Goal: Task Accomplishment & Management: Manage account settings

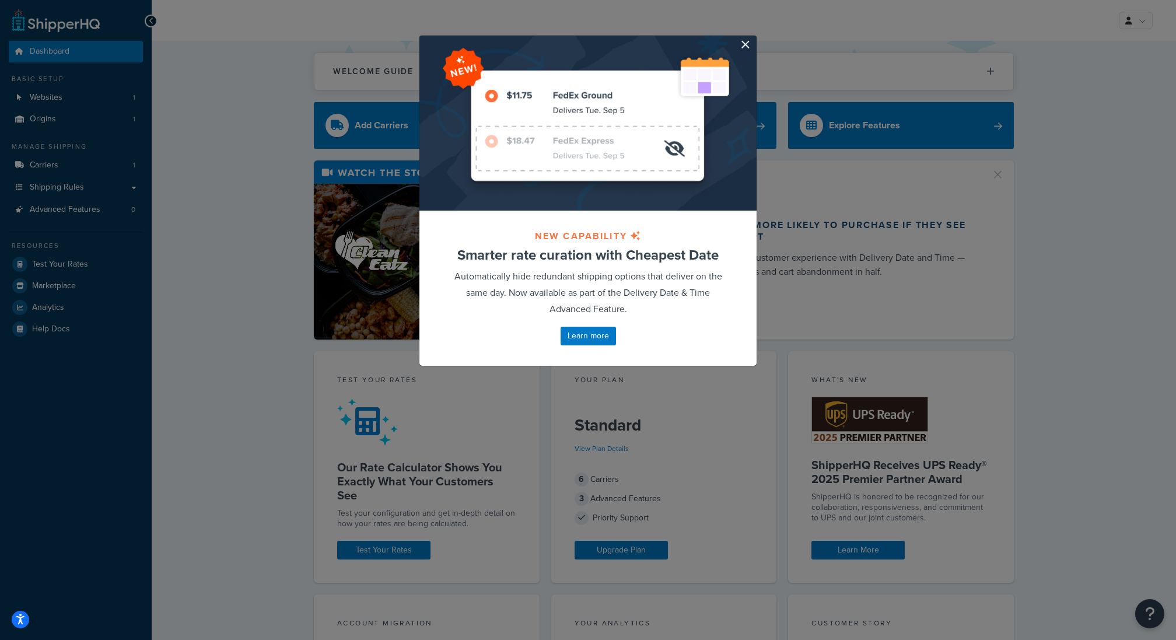
click at [755, 41] on div at bounding box center [587, 123] width 337 height 175
click at [753, 38] on button "button" at bounding box center [754, 37] width 3 height 3
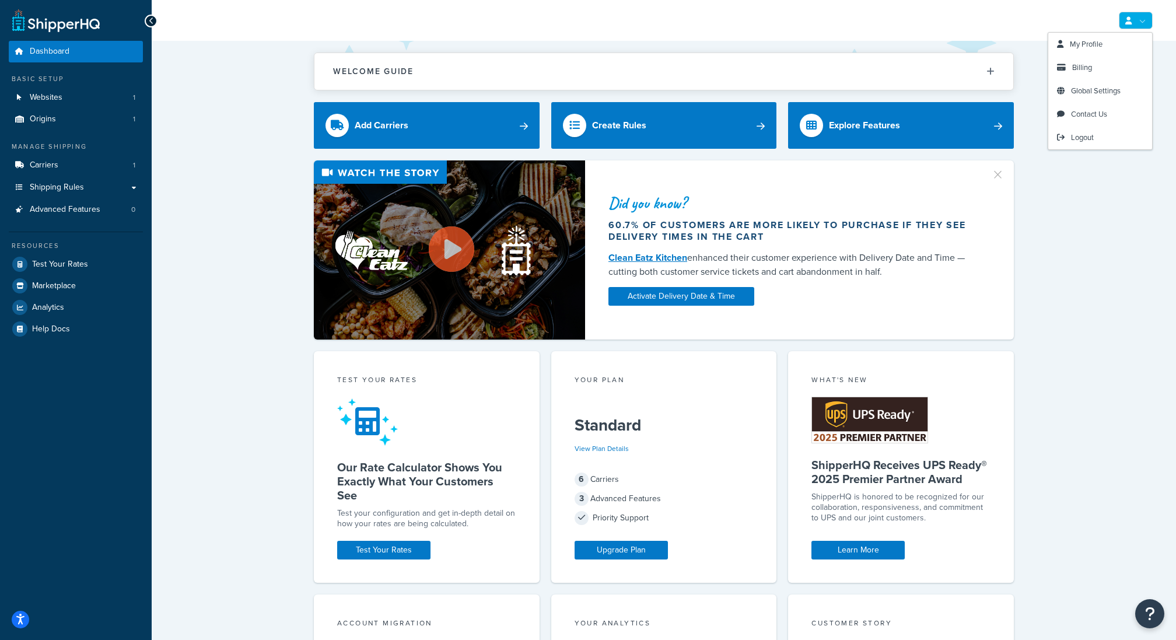
click at [1127, 13] on link at bounding box center [1136, 20] width 34 height 17
click at [1089, 60] on link "Billing" at bounding box center [1100, 67] width 104 height 23
click at [1078, 82] on link "Global Settings" at bounding box center [1100, 90] width 104 height 23
click at [1079, 66] on span "Billing" at bounding box center [1082, 67] width 20 height 11
click at [1081, 70] on span "Billing" at bounding box center [1082, 67] width 20 height 11
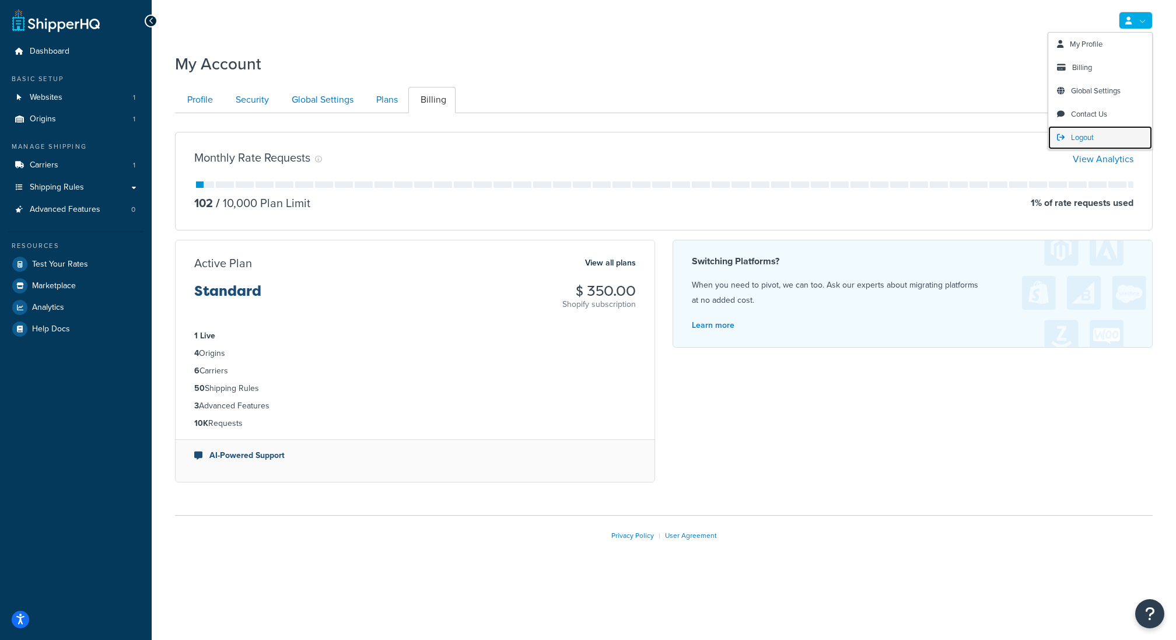
click at [1092, 141] on span "Logout" at bounding box center [1082, 137] width 23 height 11
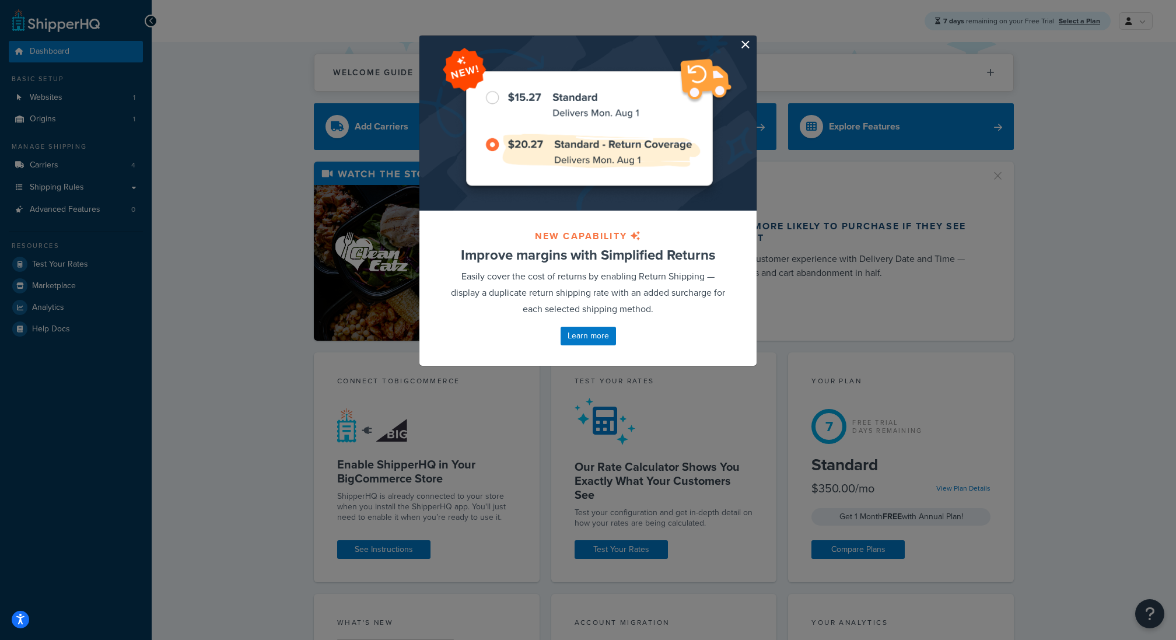
click at [753, 38] on button "button" at bounding box center [754, 37] width 3 height 3
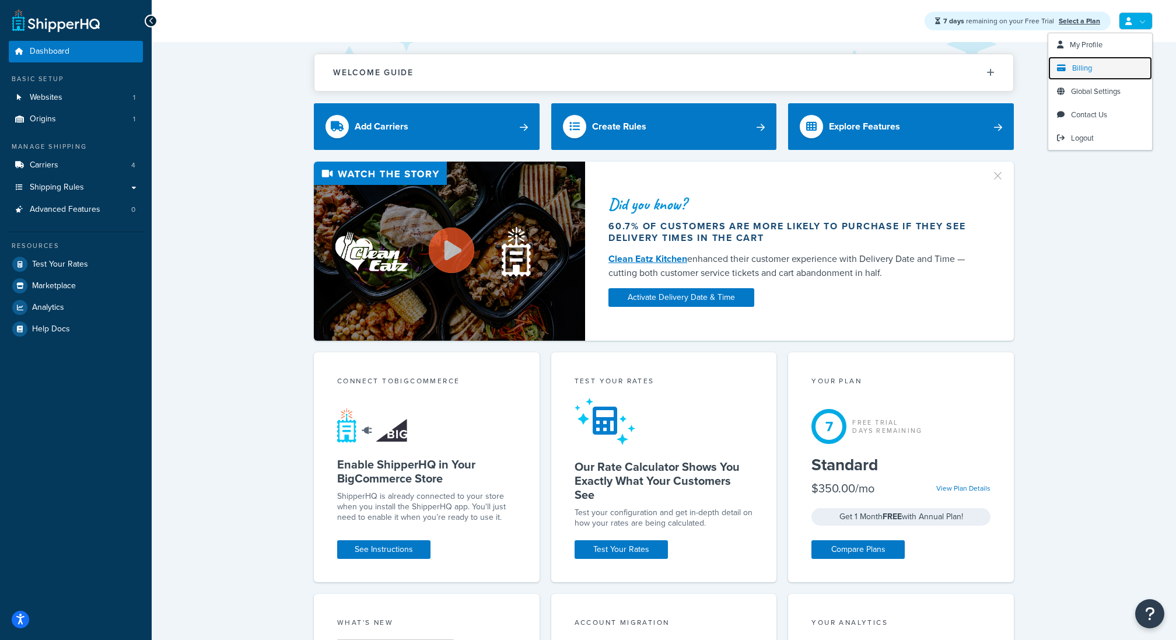
click at [1090, 69] on span "Billing" at bounding box center [1082, 67] width 20 height 11
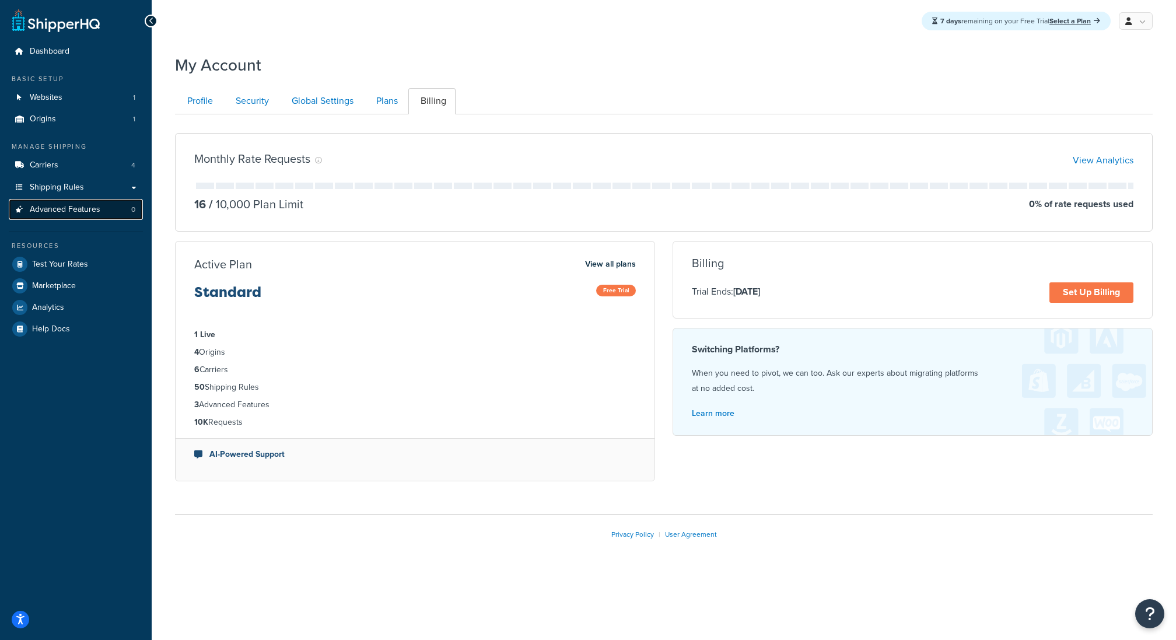
click at [73, 212] on span "Advanced Features" at bounding box center [65, 210] width 71 height 10
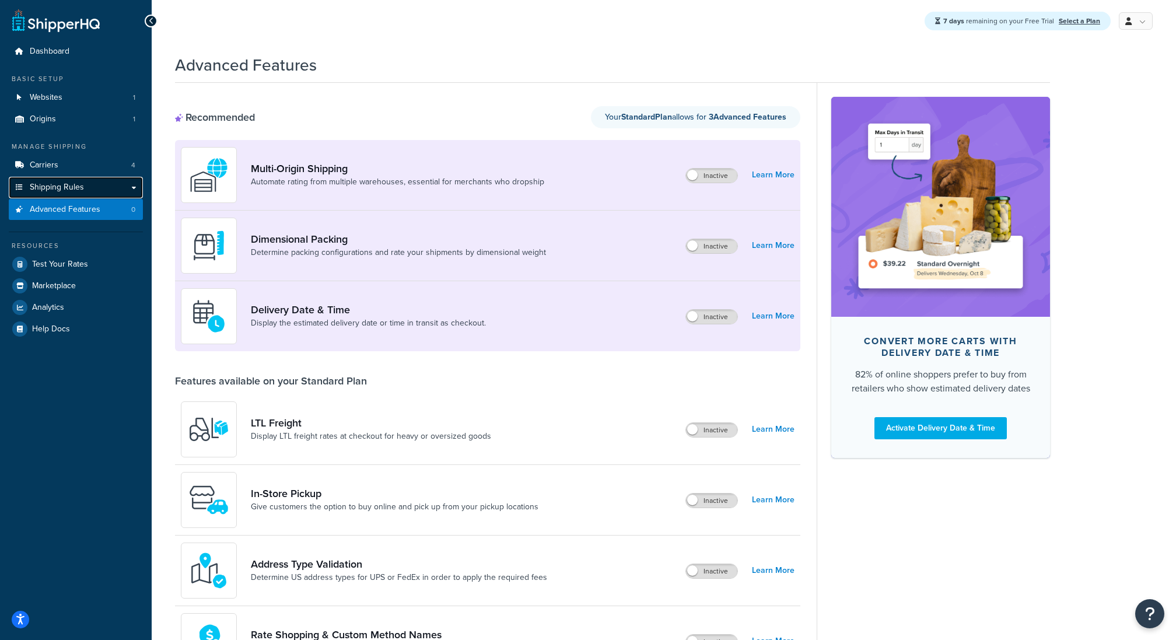
click at [62, 183] on span "Shipping Rules" at bounding box center [57, 188] width 54 height 10
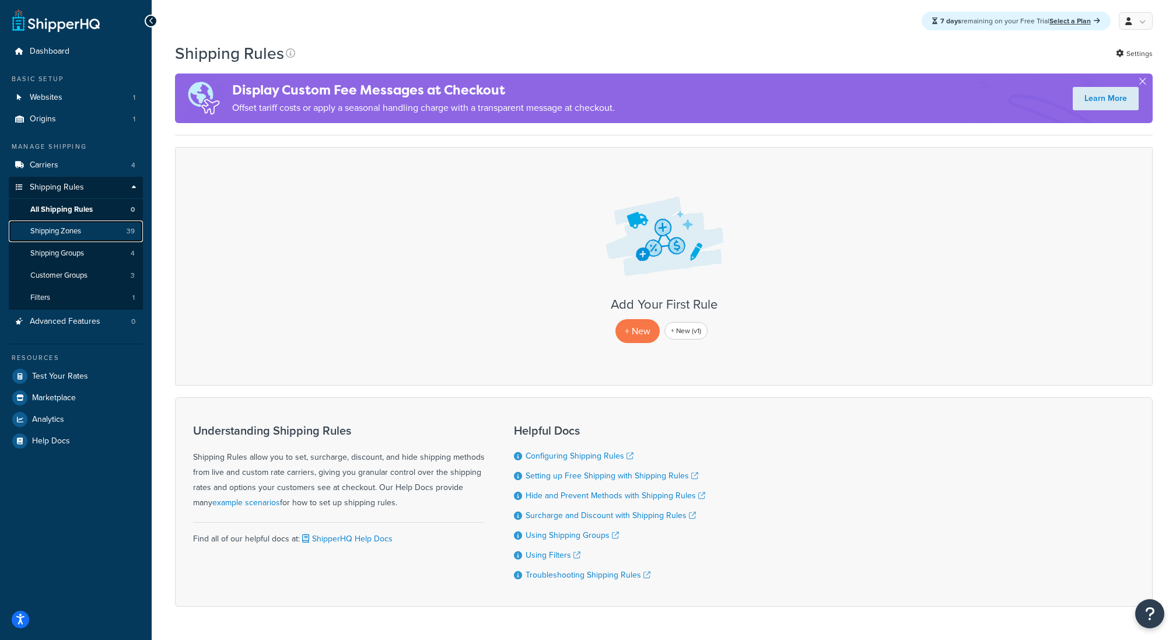
click at [78, 228] on span "Shipping Zones" at bounding box center [55, 231] width 51 height 10
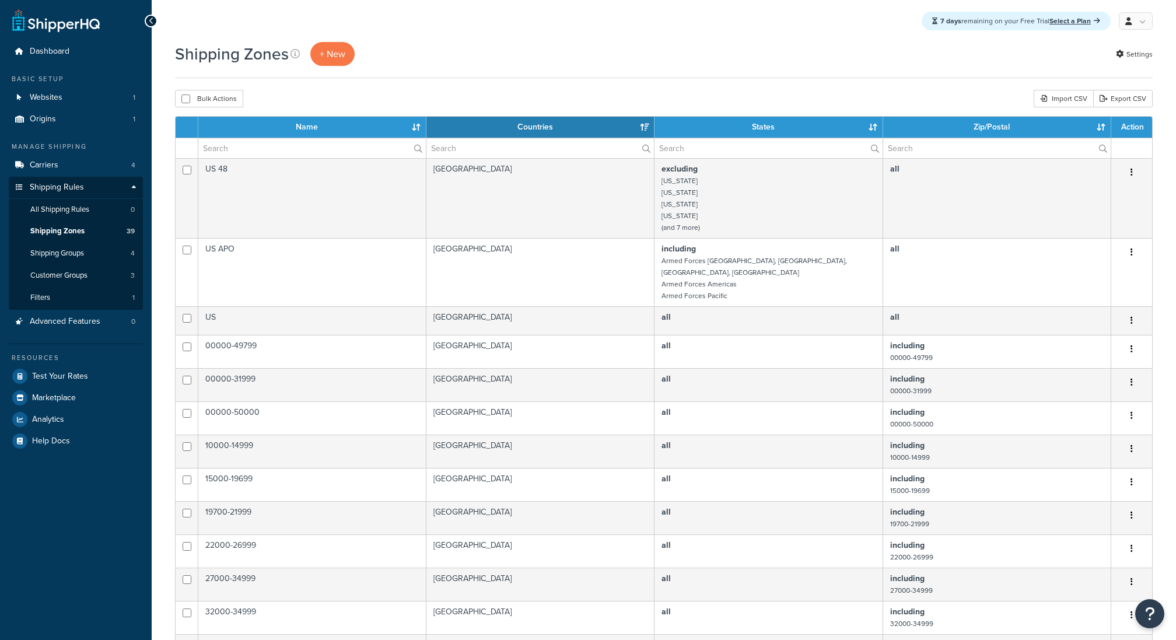
select select "15"
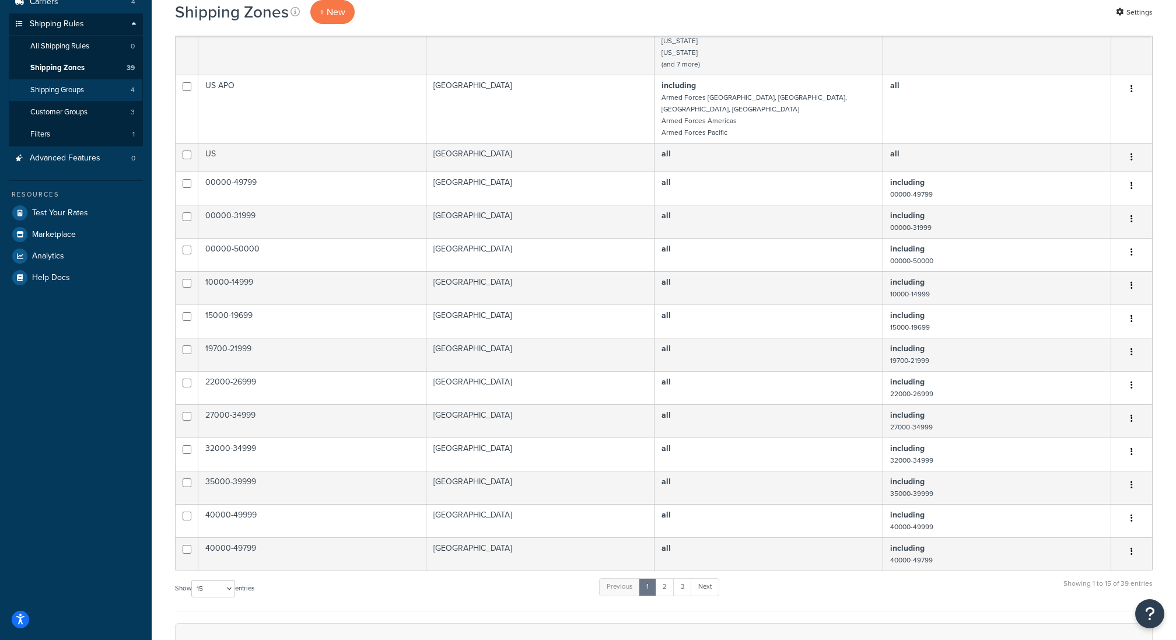
scroll to position [156, 0]
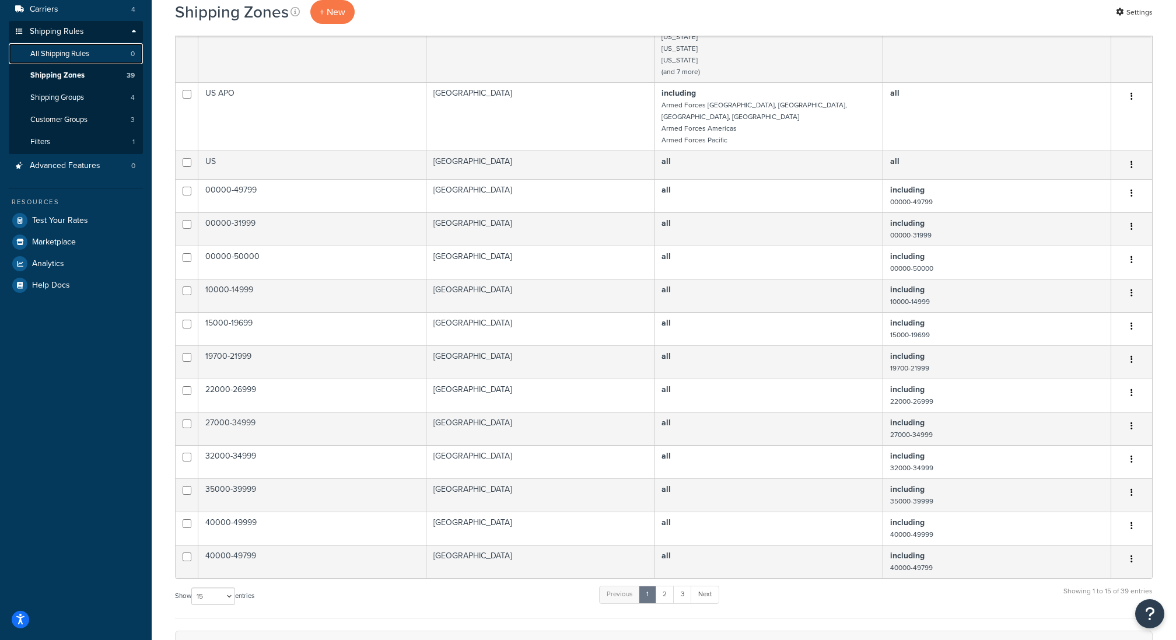
click at [46, 44] on link "All Shipping Rules 0" at bounding box center [76, 54] width 134 height 22
click at [61, 76] on span "Shipping Zones" at bounding box center [57, 76] width 54 height 10
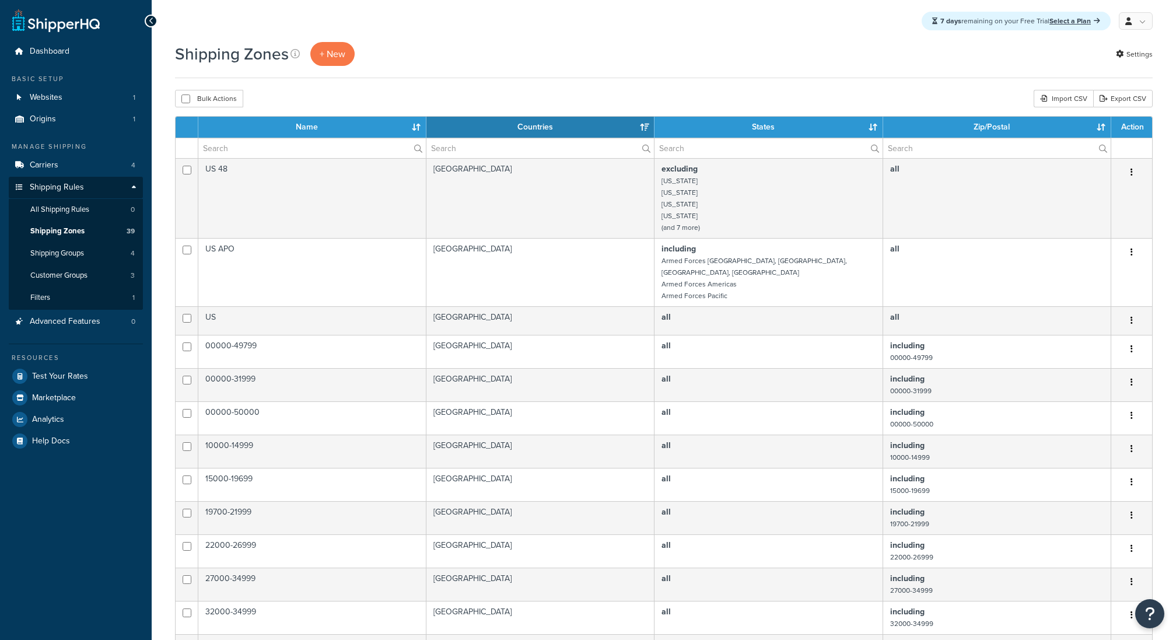
select select "15"
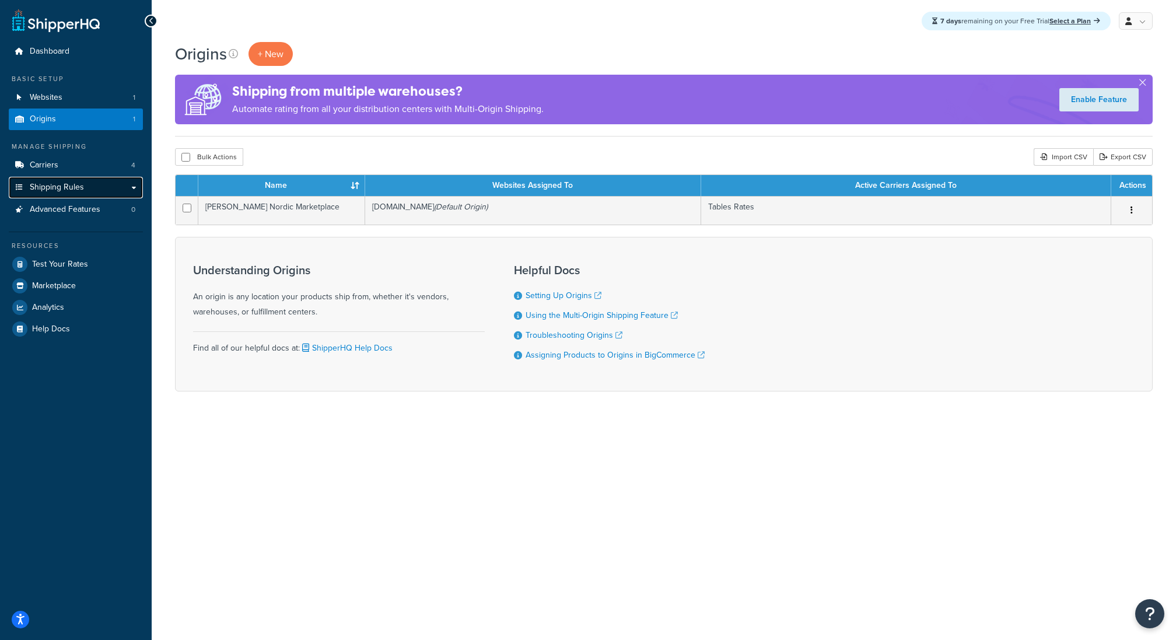
click at [98, 184] on link "Shipping Rules" at bounding box center [76, 188] width 134 height 22
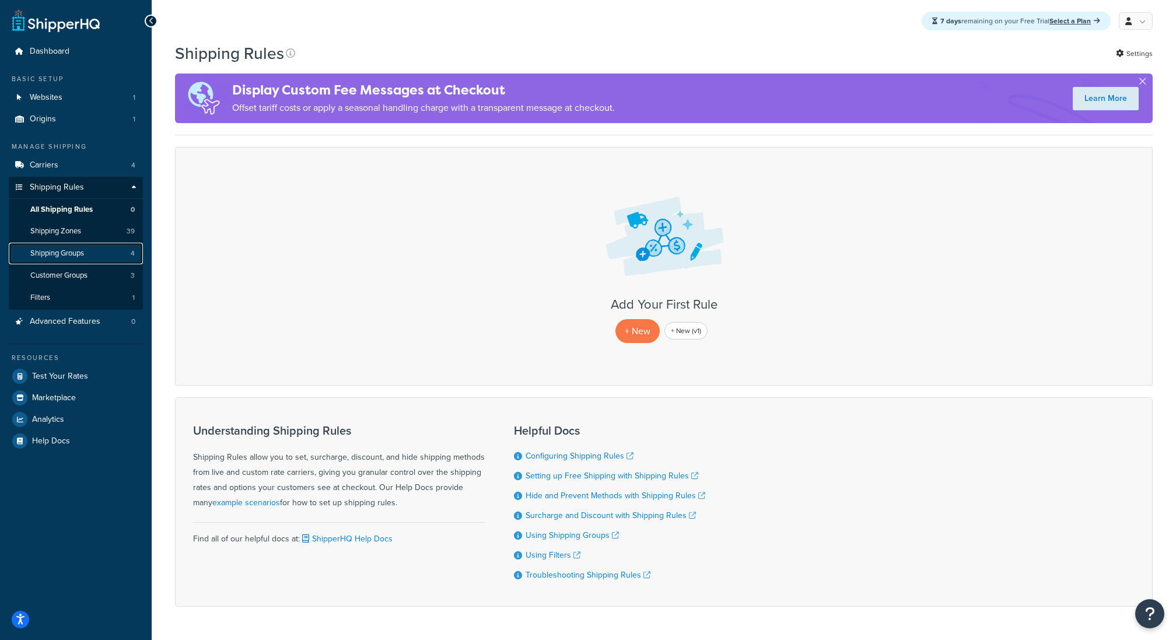
click at [107, 247] on link "Shipping Groups 4" at bounding box center [76, 254] width 134 height 22
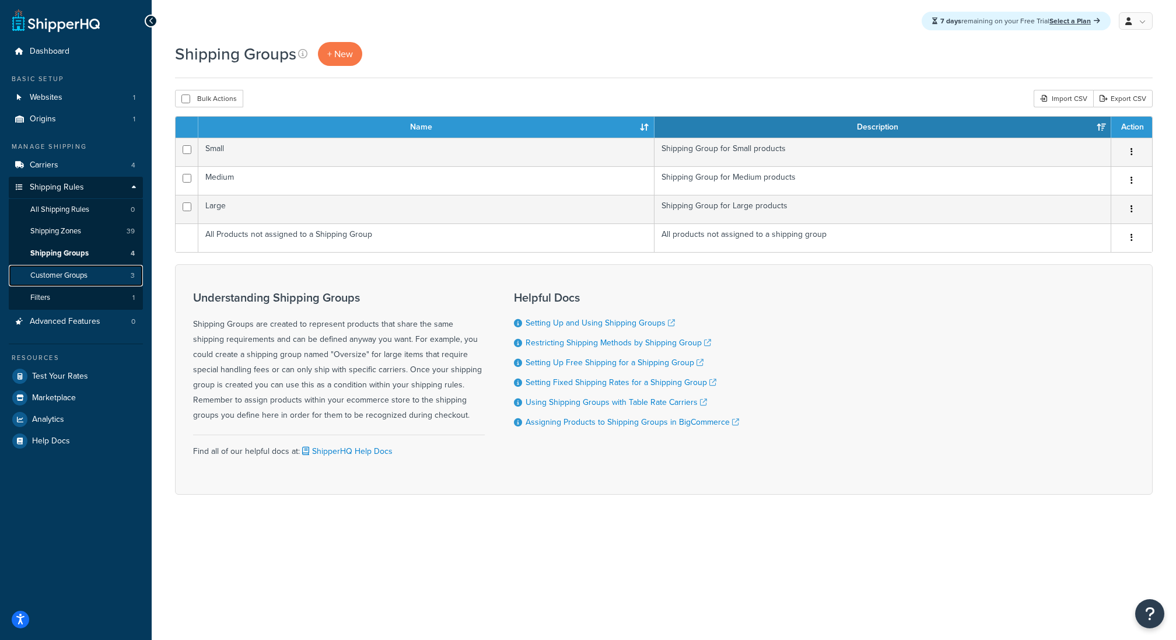
click at [113, 272] on link "Customer Groups 3" at bounding box center [76, 276] width 134 height 22
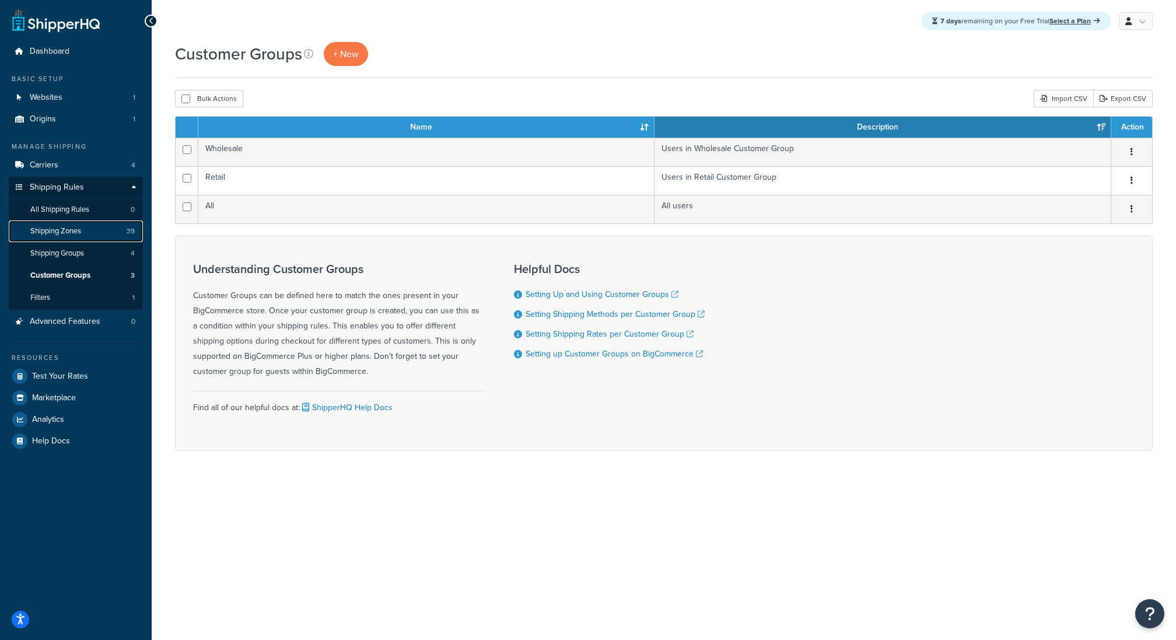
click at [110, 239] on link "Shipping Zones 39" at bounding box center [76, 231] width 134 height 22
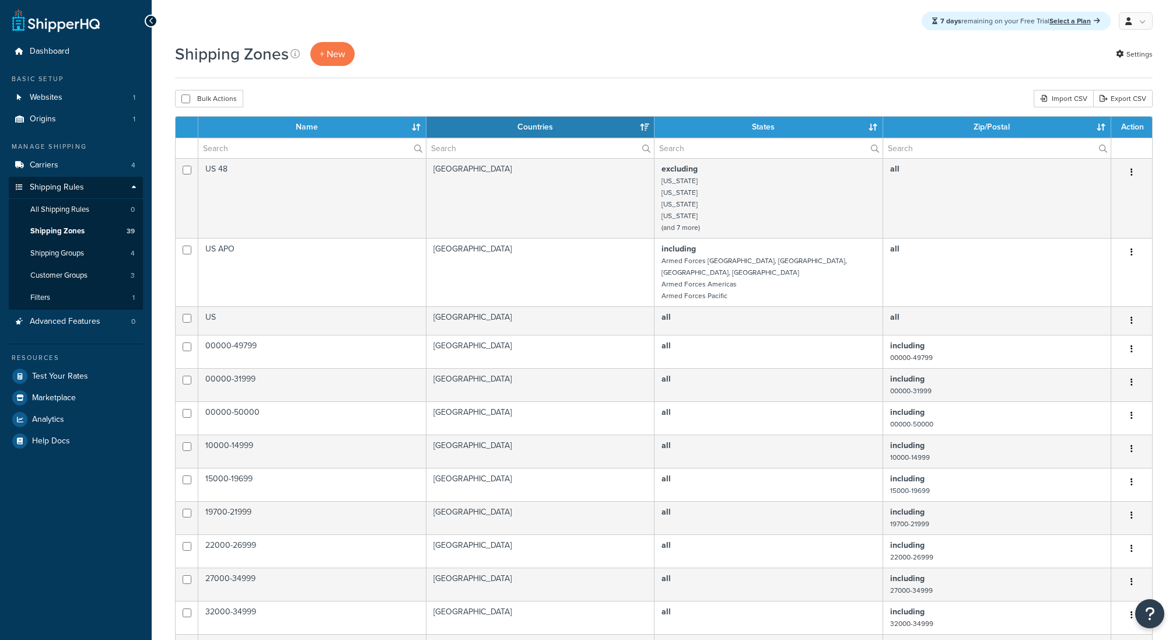
select select "15"
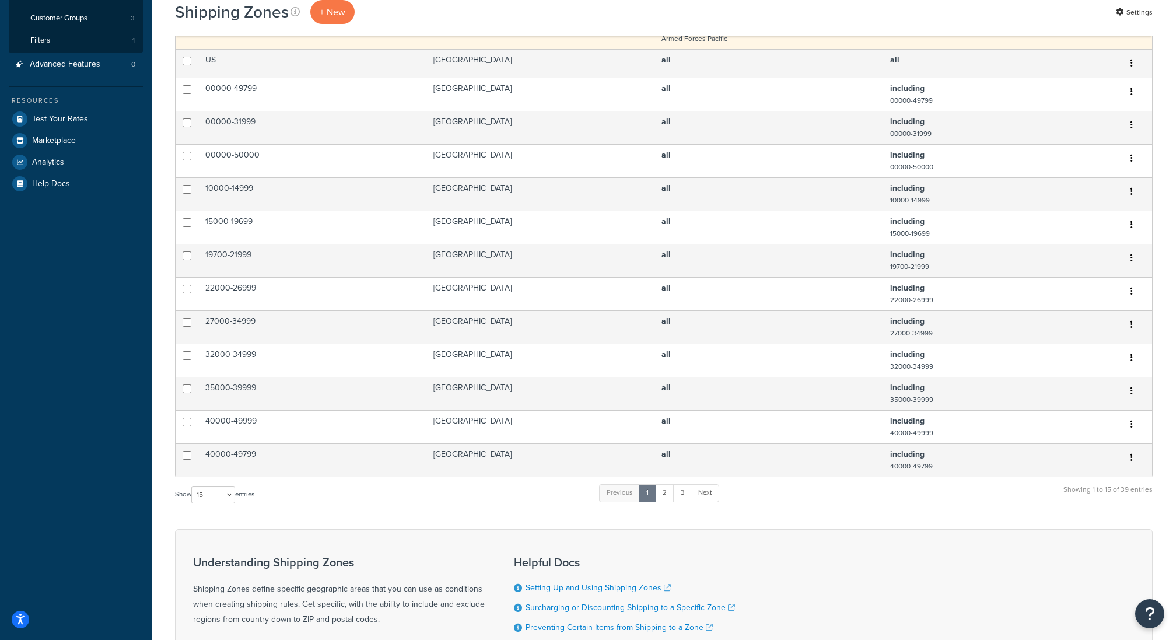
scroll to position [204, 0]
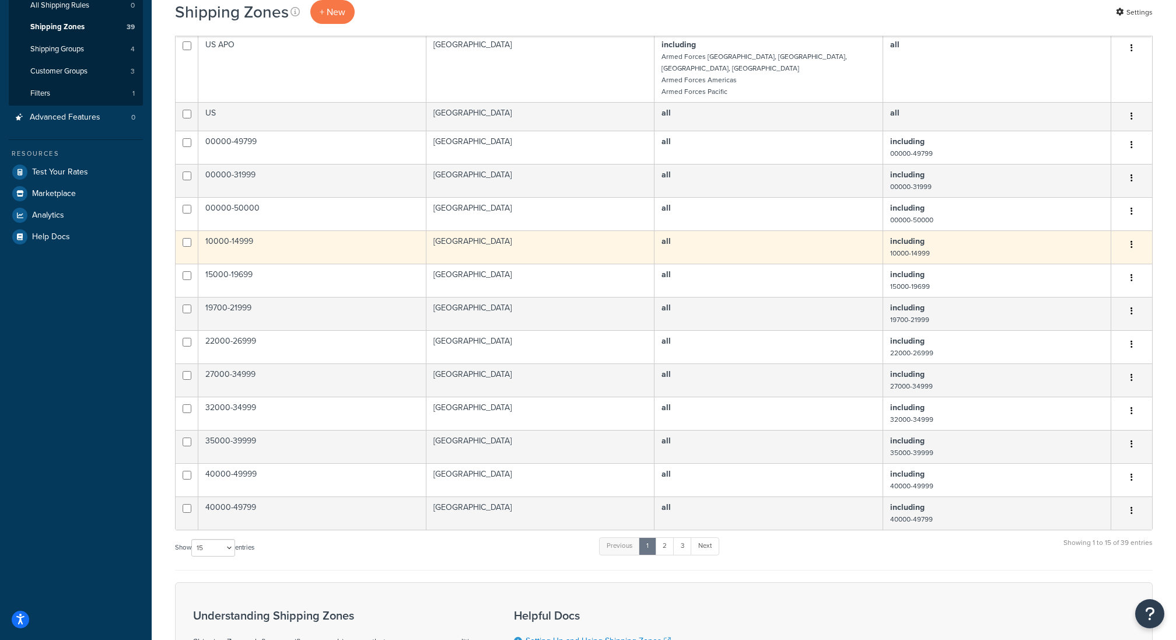
click at [1132, 240] on icon "button" at bounding box center [1131, 244] width 2 height 8
click at [1103, 255] on link "Edit" at bounding box center [1084, 254] width 92 height 24
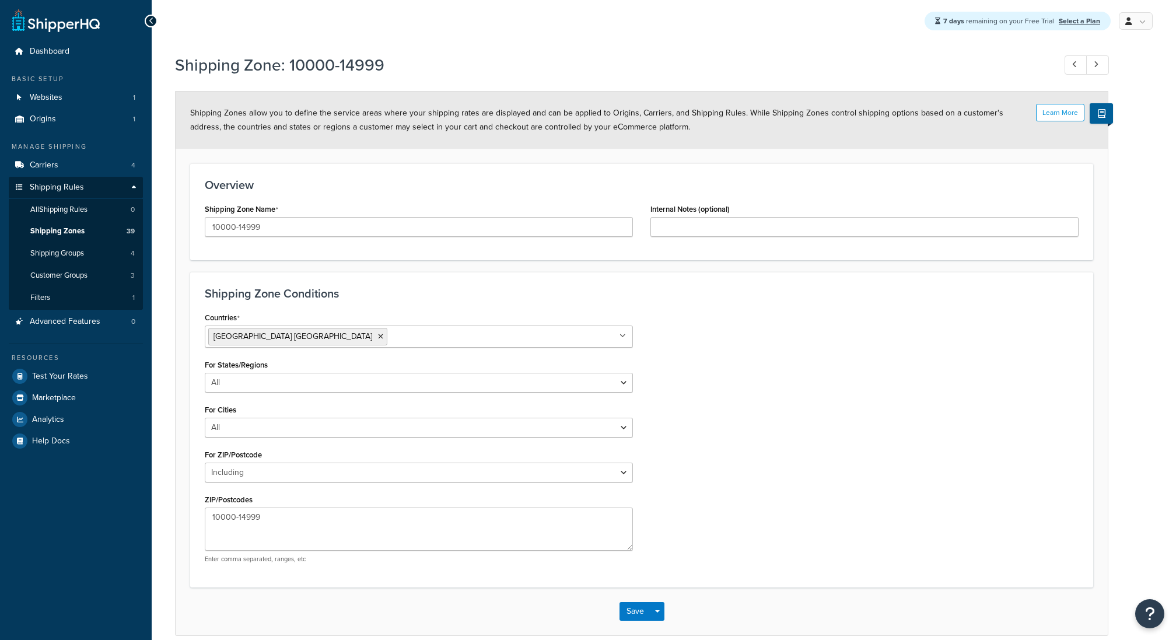
select select "including"
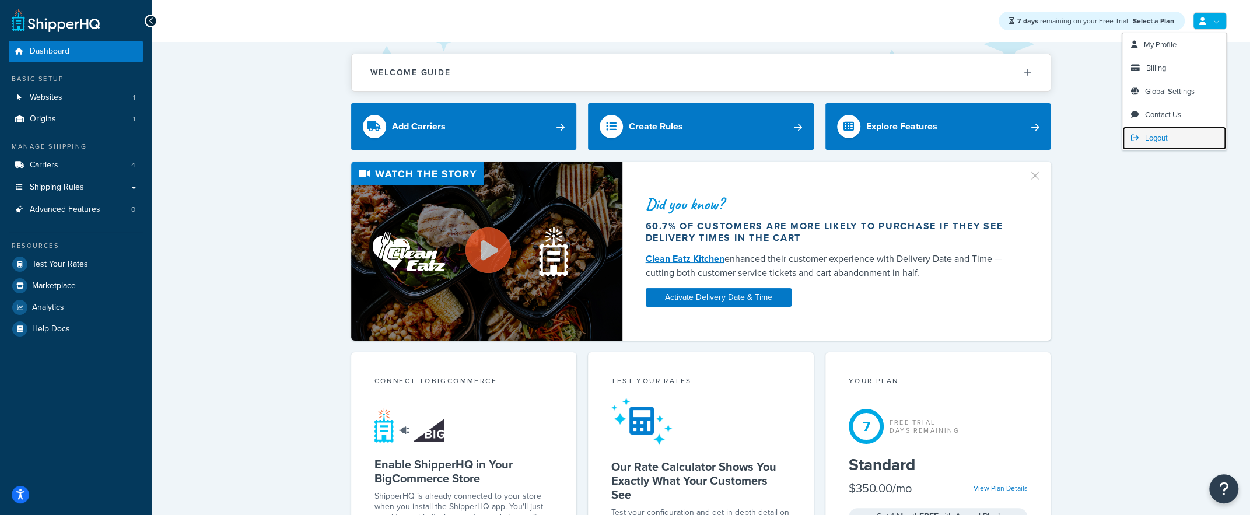
click at [1152, 143] on span "Logout" at bounding box center [1156, 137] width 23 height 11
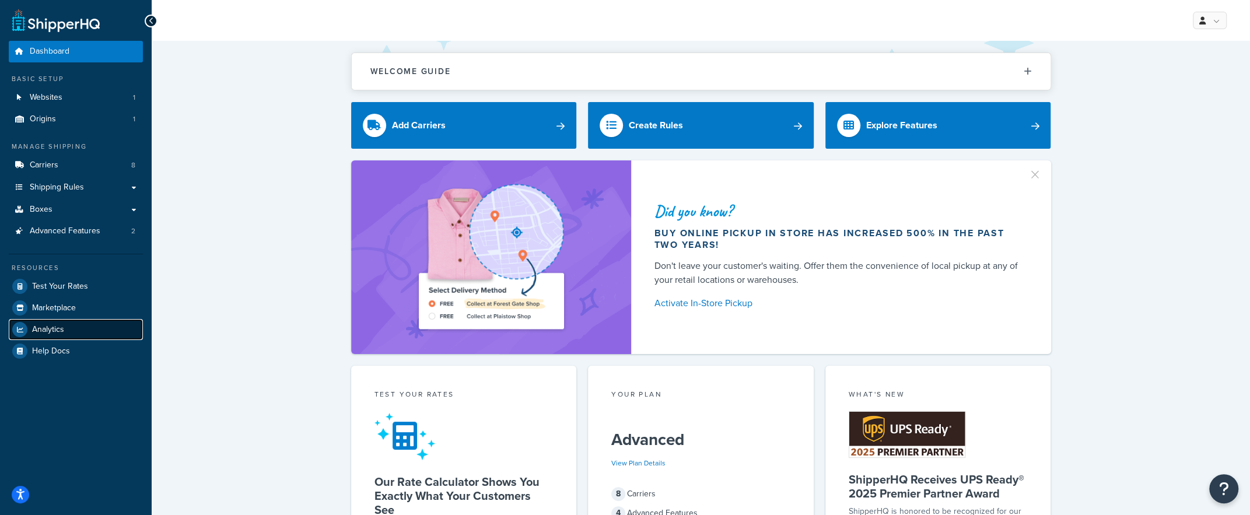
click at [51, 336] on link "Analytics" at bounding box center [76, 329] width 134 height 21
click at [48, 331] on span "Analytics" at bounding box center [48, 330] width 32 height 10
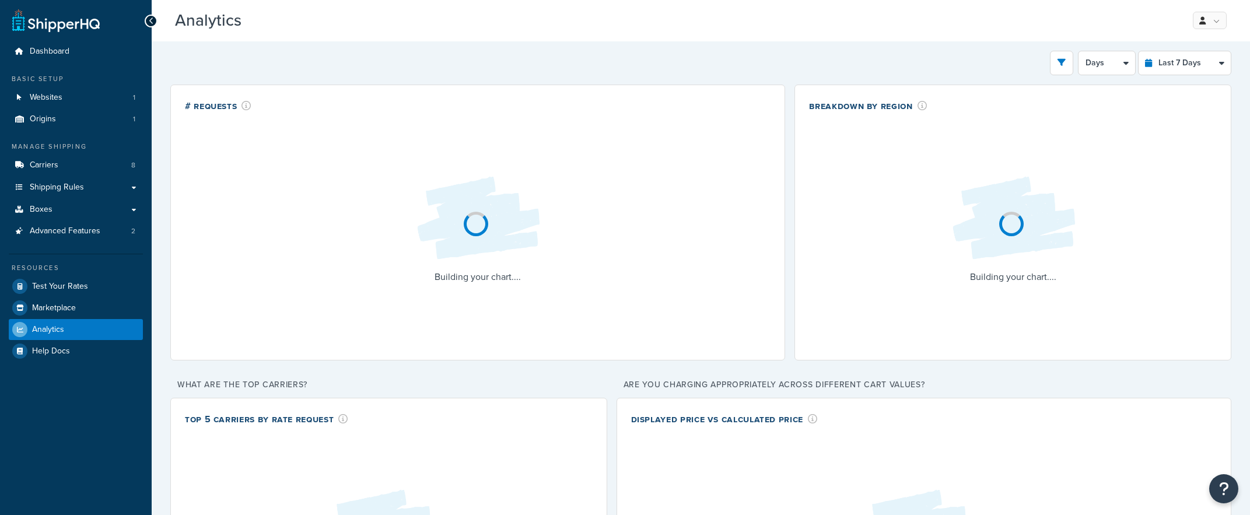
select select "last_7_days"
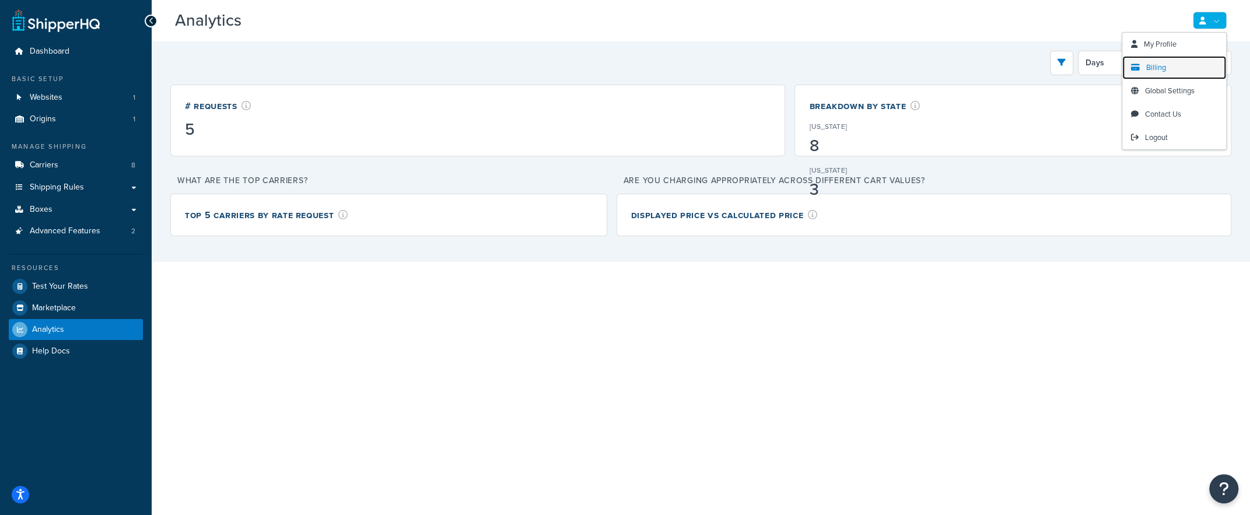
click at [1189, 68] on link "Billing" at bounding box center [1174, 67] width 104 height 23
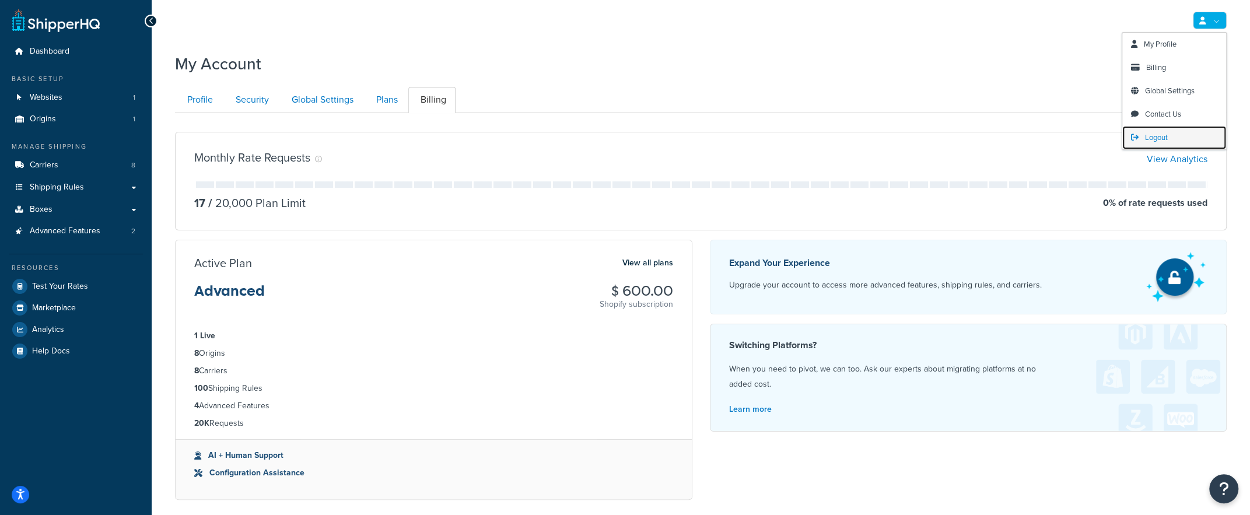
click at [1162, 138] on span "Logout" at bounding box center [1156, 137] width 23 height 11
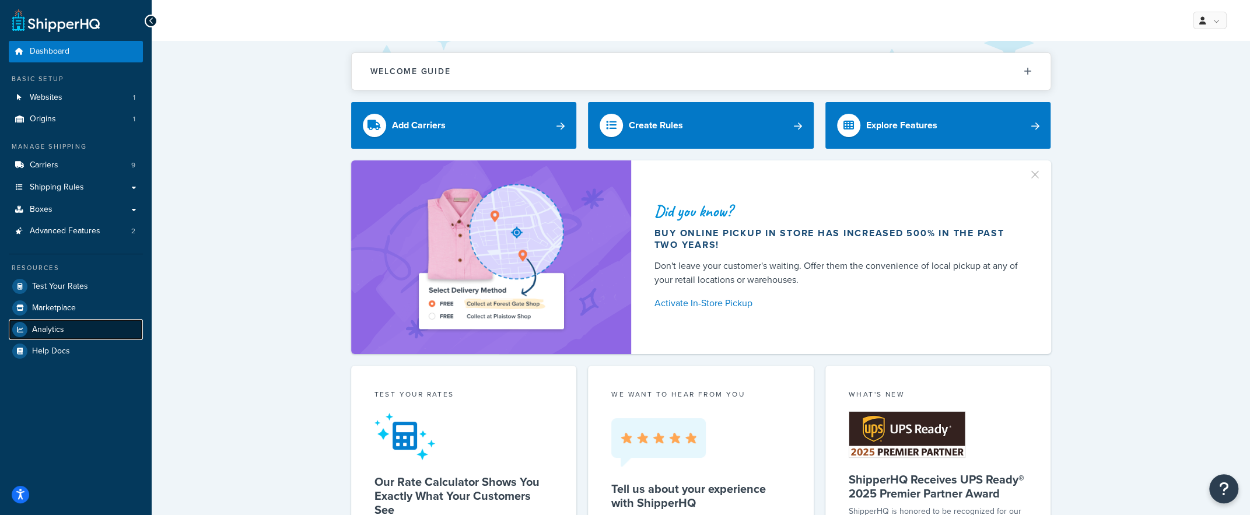
click at [45, 328] on span "Analytics" at bounding box center [48, 330] width 32 height 10
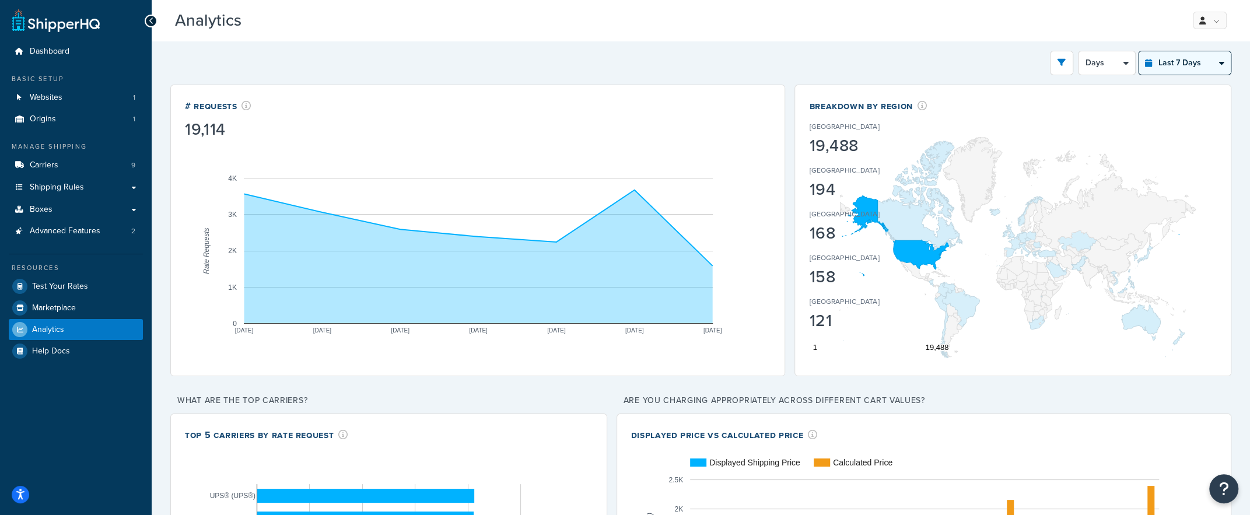
click at [1180, 52] on select "Last 24 Hours Last 7 Days Last 30 Days Last 3 Months Last 6 Months Last 12 Mont…" at bounding box center [1184, 62] width 92 height 23
select select "last_3_months"
click at [1139, 51] on select "Last 24 Hours Last 7 Days Last 30 Days Last 3 Months Last 6 Months Last 12 Mont…" at bounding box center [1184, 62] width 92 height 23
select select "1w"
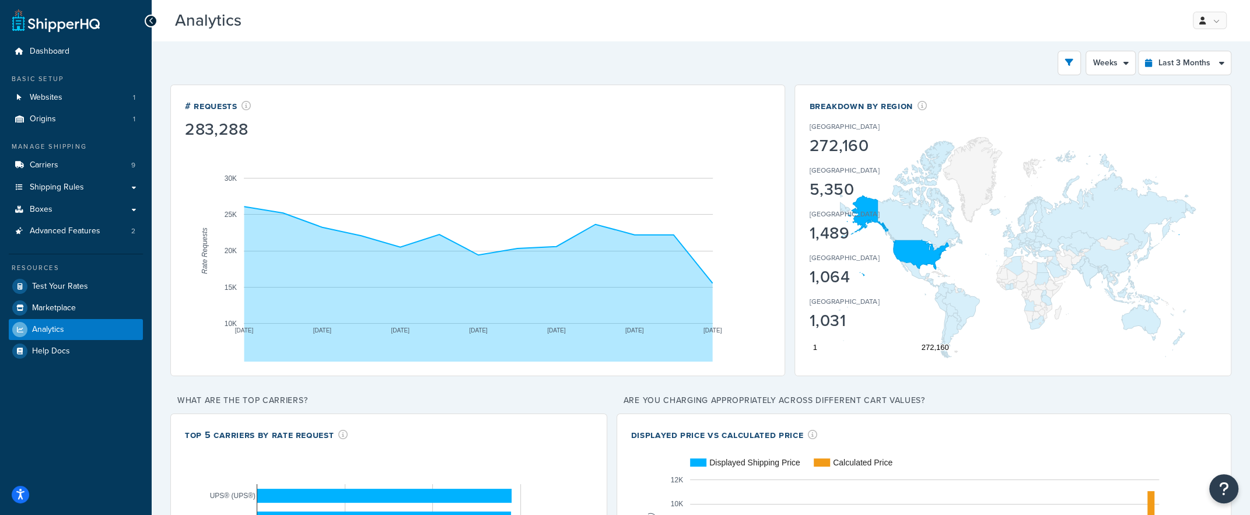
click at [65, 19] on link at bounding box center [55, 20] width 87 height 23
click at [1181, 65] on select "Last 24 Hours Last 7 Days Last 30 Days Last 3 Months Last 6 Months Last 12 Mont…" at bounding box center [1184, 62] width 92 height 23
select select "last_year"
click at [1139, 51] on select "Last 24 Hours Last 7 Days Last 30 Days Last 3 Months Last 6 Months Last 12 Mont…" at bounding box center [1184, 62] width 92 height 23
select select "1M"
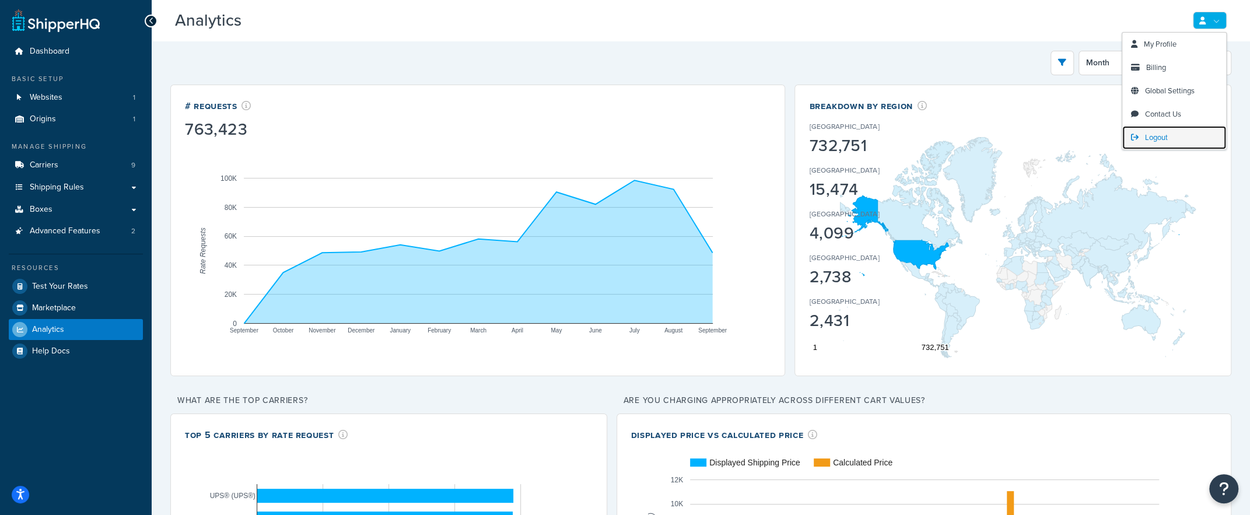
click at [1155, 139] on span "Logout" at bounding box center [1156, 137] width 23 height 11
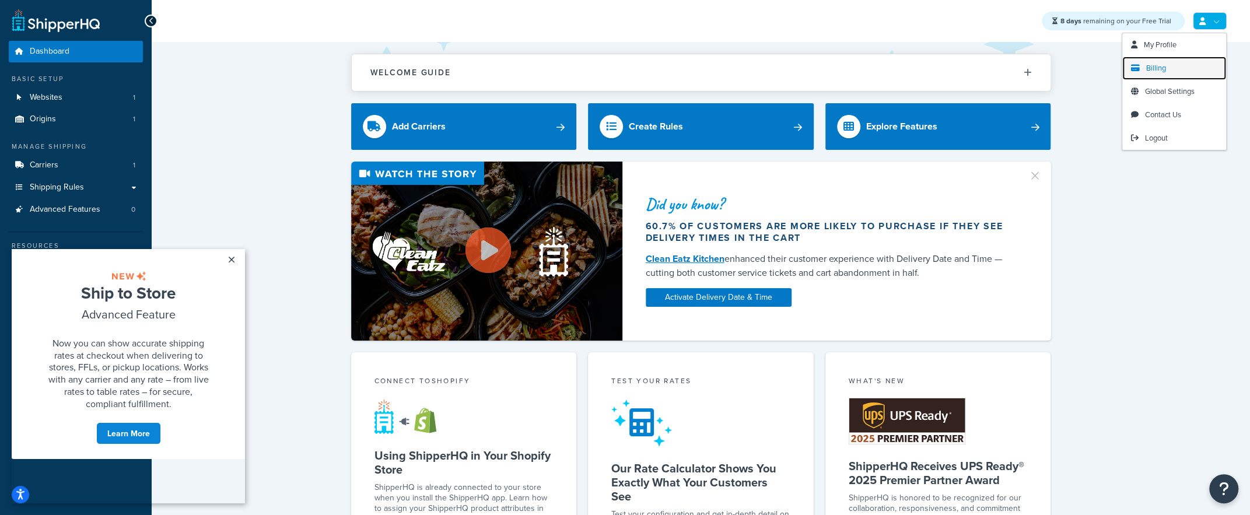
click at [1155, 71] on span "Billing" at bounding box center [1156, 67] width 20 height 11
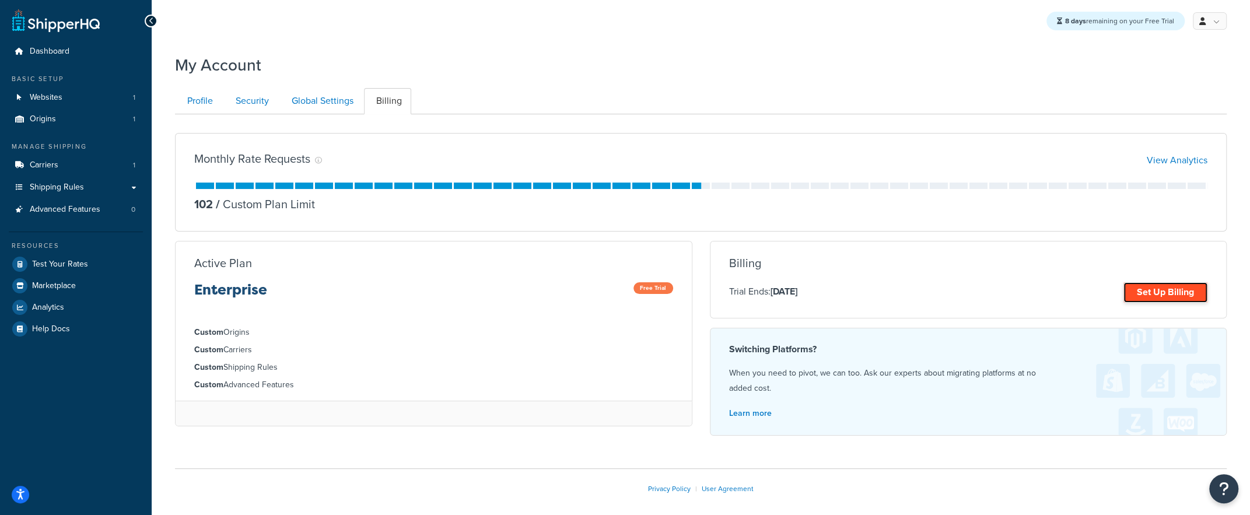
click at [1134, 288] on link "Set Up Billing" at bounding box center [1165, 292] width 84 height 20
click at [1161, 287] on body "Press Option+1 for screen-reader mode, Option+0 to cancel Accessibility Screen-…" at bounding box center [625, 283] width 1250 height 567
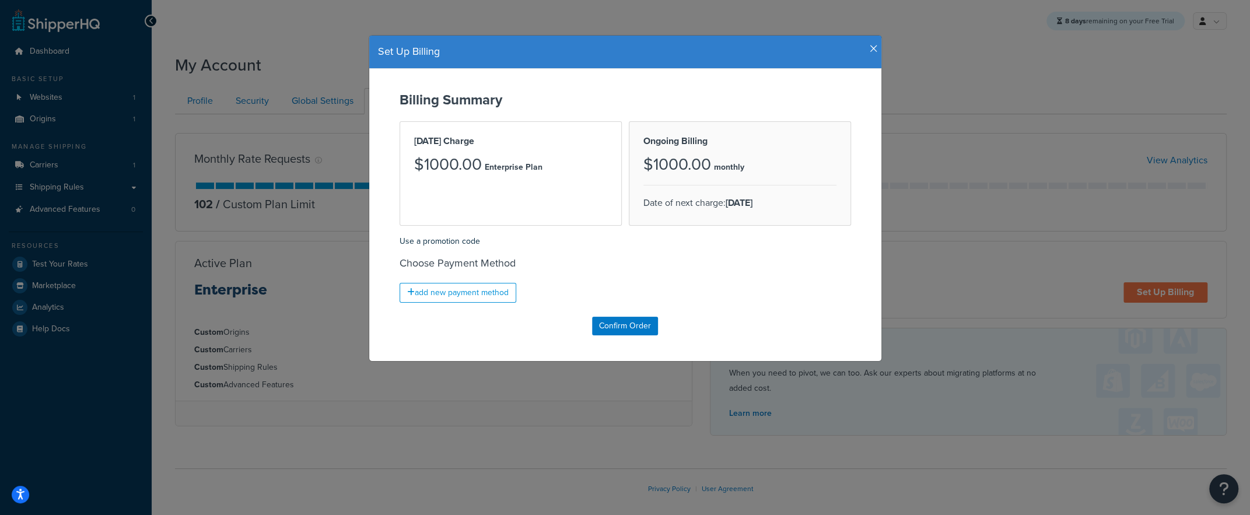
click at [868, 43] on div "Set Up Billing" at bounding box center [625, 52] width 512 height 33
click at [869, 59] on div "Set Up Billing" at bounding box center [625, 52] width 512 height 33
click at [878, 48] on div "Set Up Billing" at bounding box center [625, 52] width 512 height 33
click at [872, 44] on icon "button" at bounding box center [874, 49] width 8 height 10
